Goal: Obtain resource: Download file/media

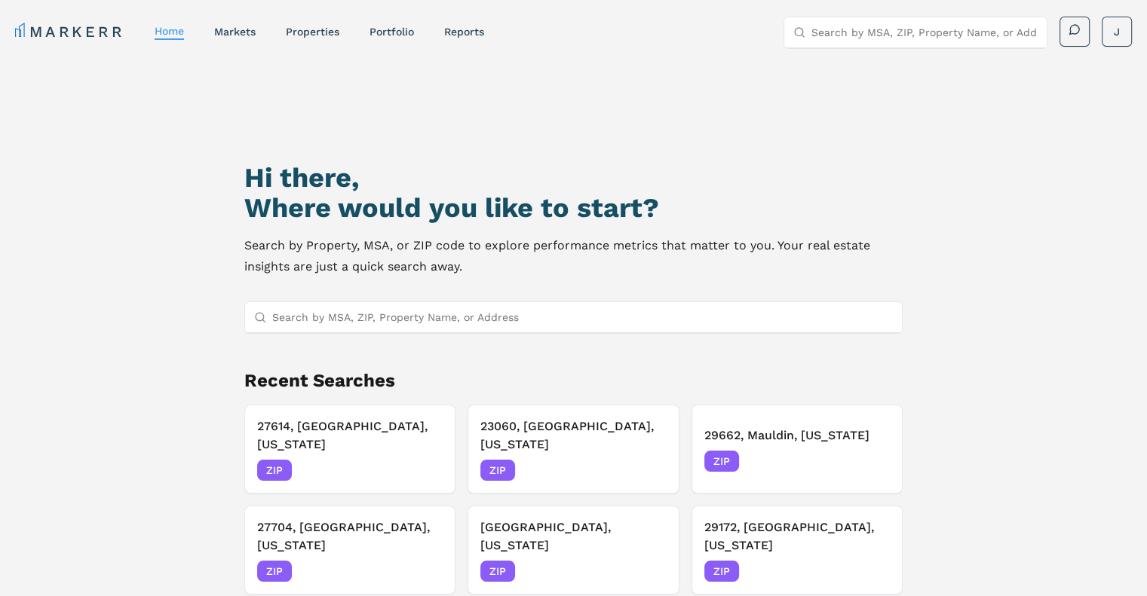
click at [867, 33] on input "Search by MSA, ZIP, Property Name, or Address" at bounding box center [924, 32] width 226 height 30
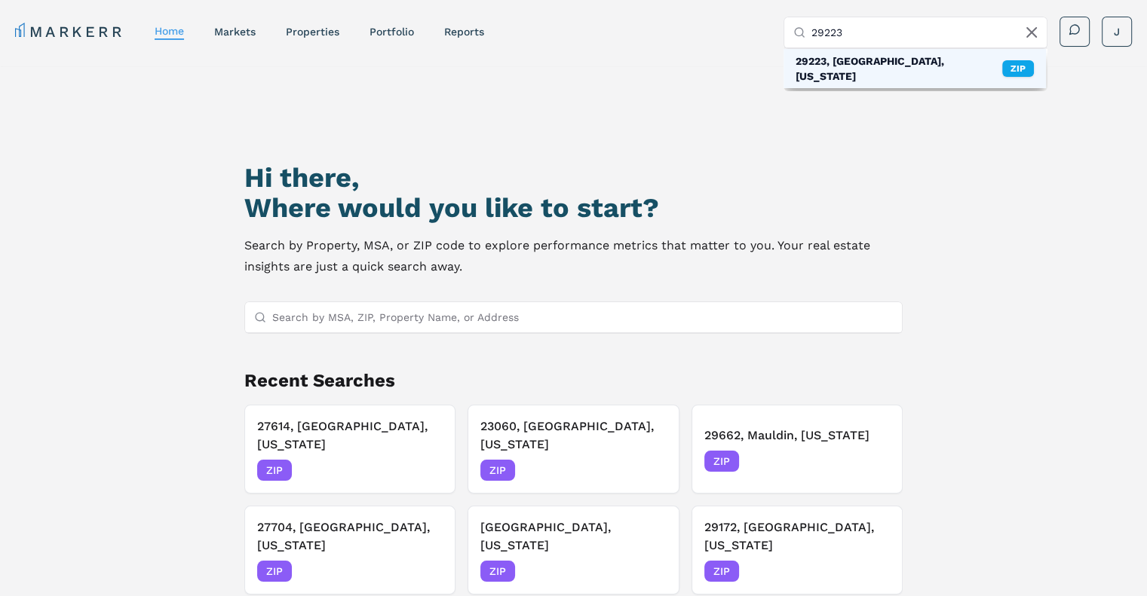
type input "29223"
click at [876, 64] on div "29223, [GEOGRAPHIC_DATA], [US_STATE]" at bounding box center [898, 69] width 207 height 30
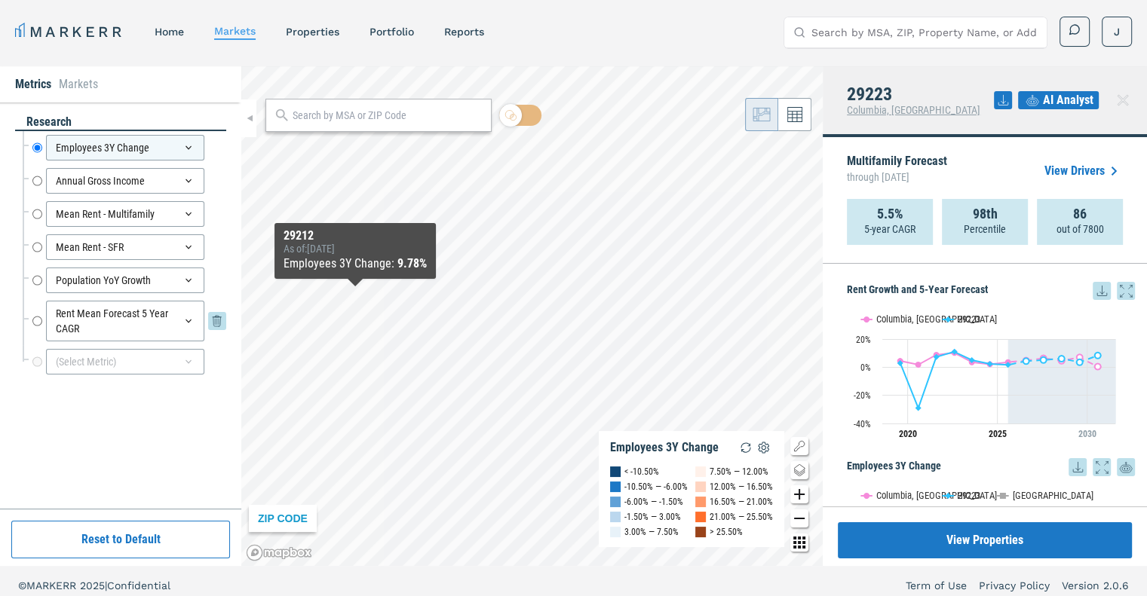
click at [35, 323] on input "Rent Mean Forecast 5 Year CAGR" at bounding box center [37, 321] width 10 height 41
radio input "false"
radio input "true"
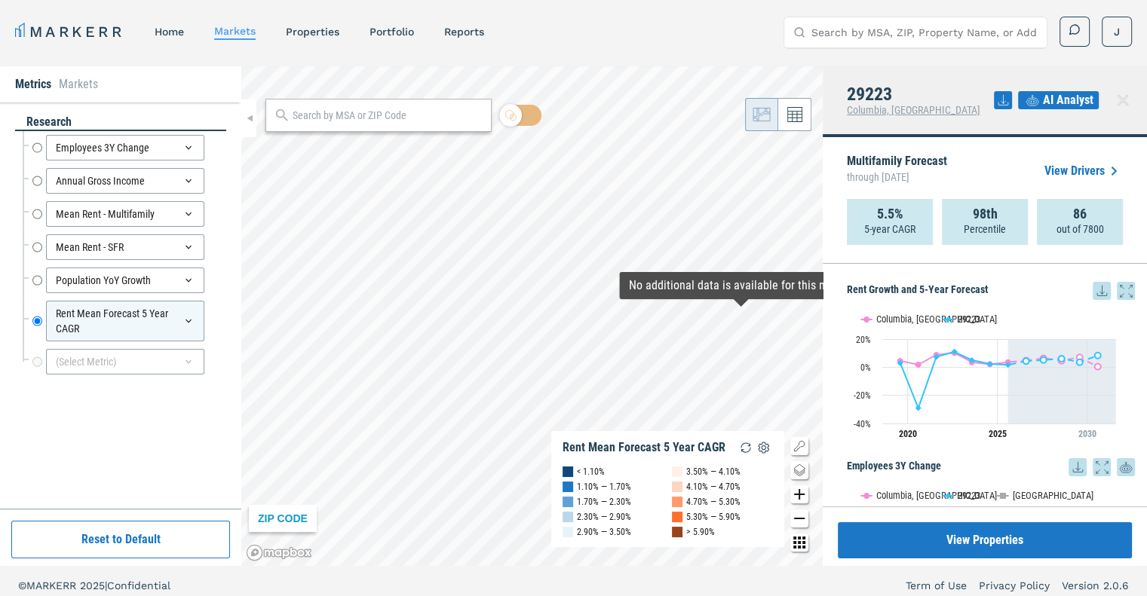
click at [1092, 295] on icon at bounding box center [1101, 291] width 18 height 18
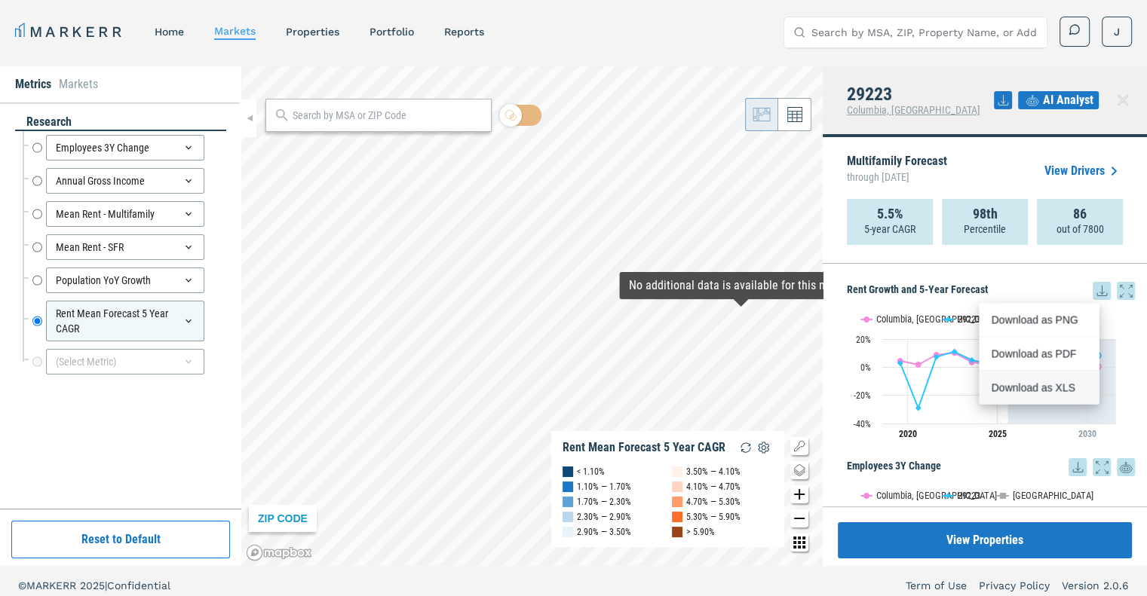
click at [1039, 384] on div "Download as XLS" at bounding box center [1034, 387] width 87 height 15
